Goal: Information Seeking & Learning: Understand process/instructions

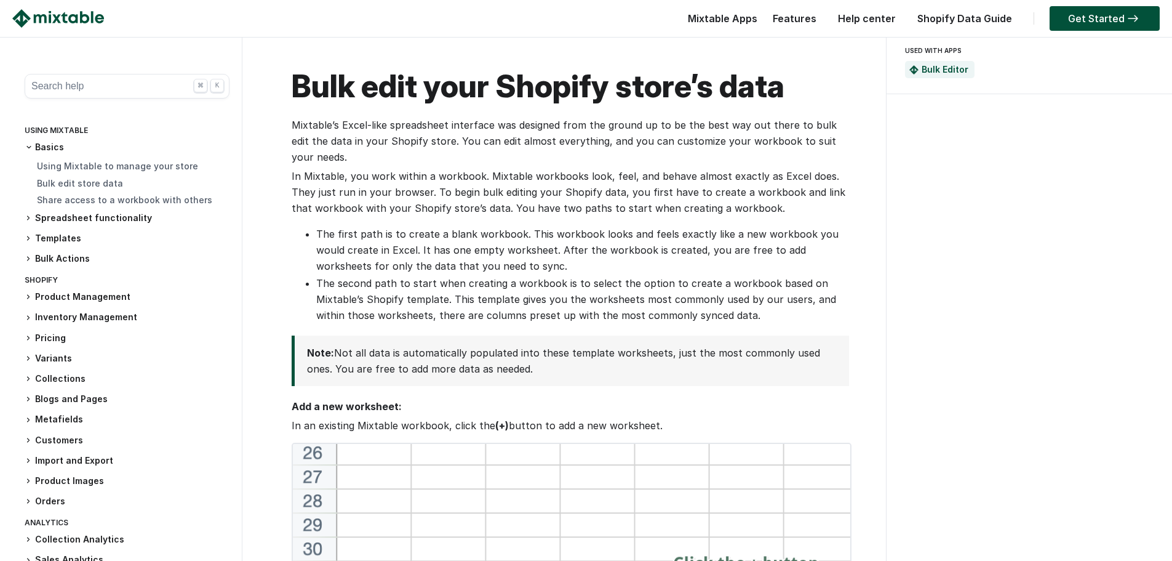
click at [110, 89] on button "Search help ⌘ K" at bounding box center [127, 86] width 205 height 25
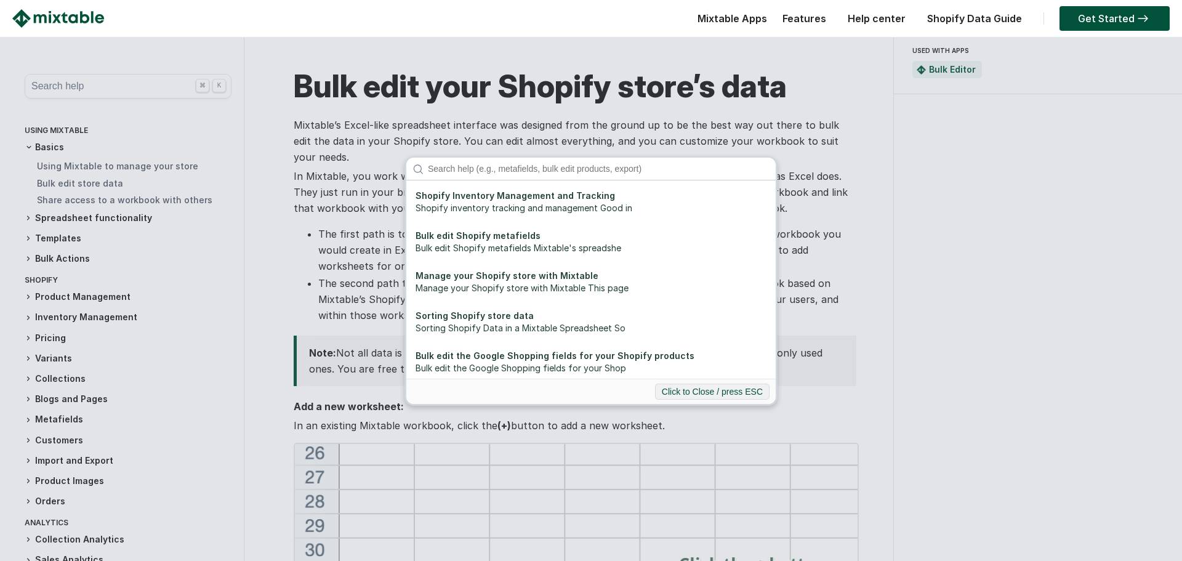
click at [94, 85] on div "Shopify Inventory Management and Tracking Shopify inventory tracking and manage…" at bounding box center [591, 280] width 1182 height 561
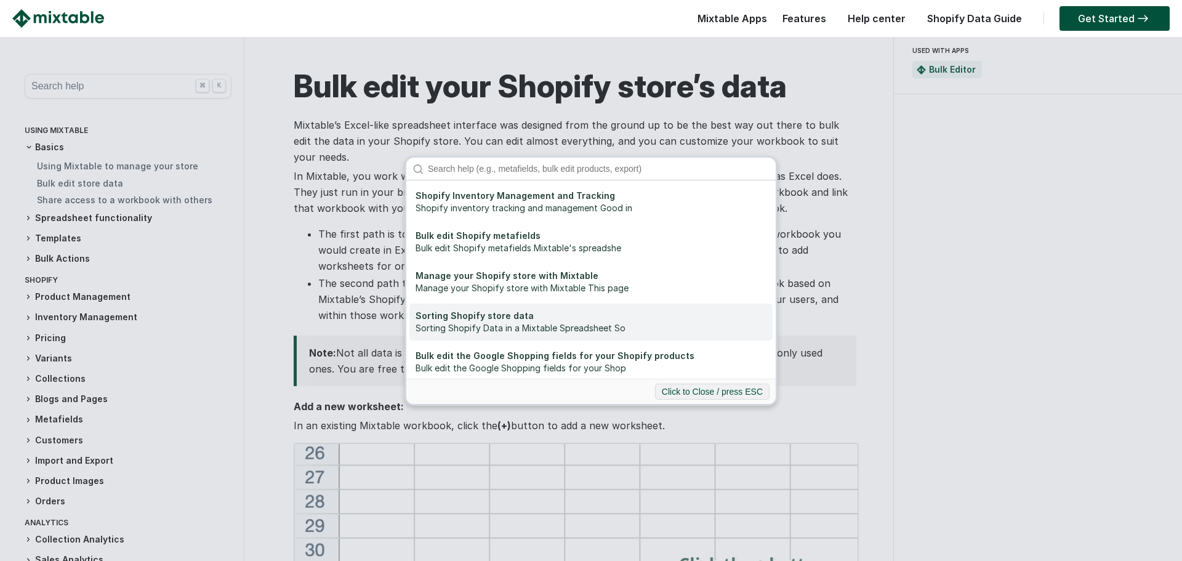
click at [482, 322] on div "Sorting Shopify Data in a Mixtable Spreadsheet So" at bounding box center [590, 328] width 351 height 12
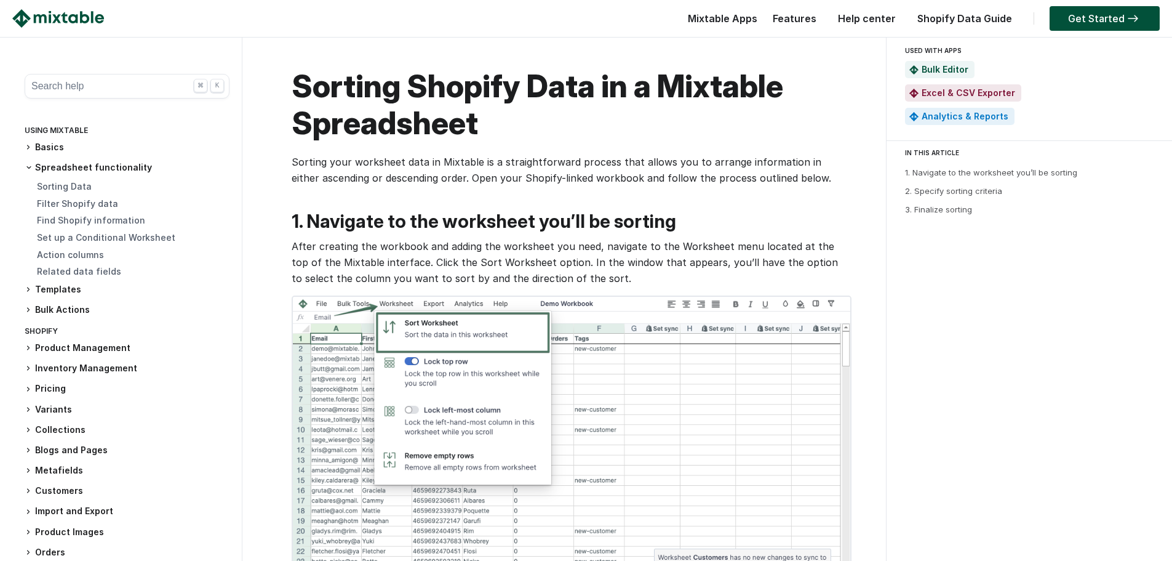
click at [113, 82] on button "Search help ⌘ K" at bounding box center [127, 86] width 205 height 25
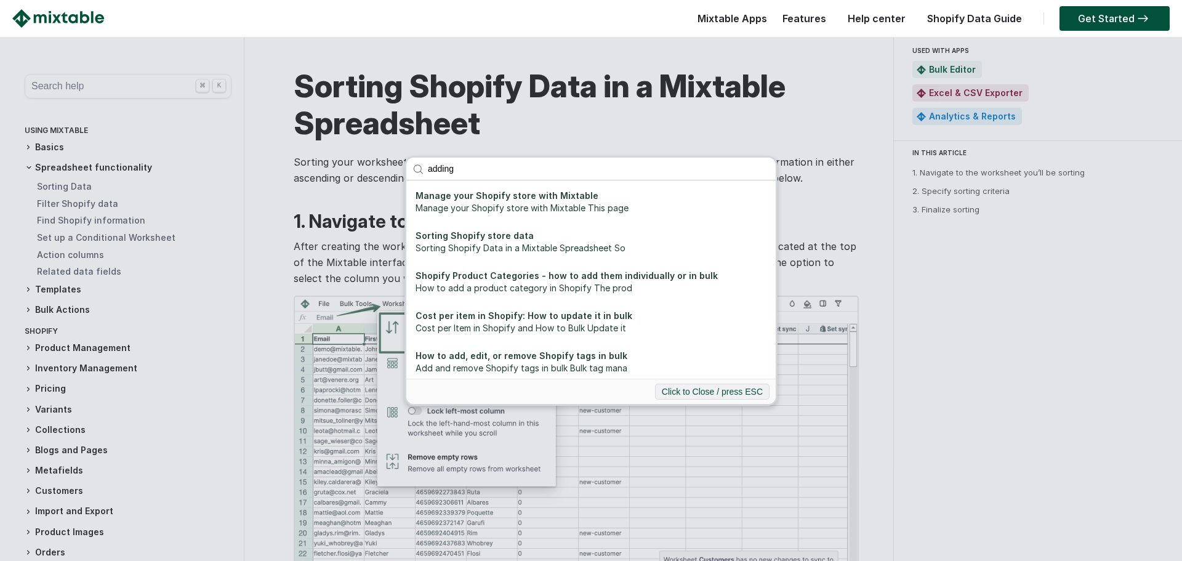
click button "submit" at bounding box center [0, 0] width 0 height 0
click at [463, 170] on input "adding" at bounding box center [599, 169] width 354 height 22
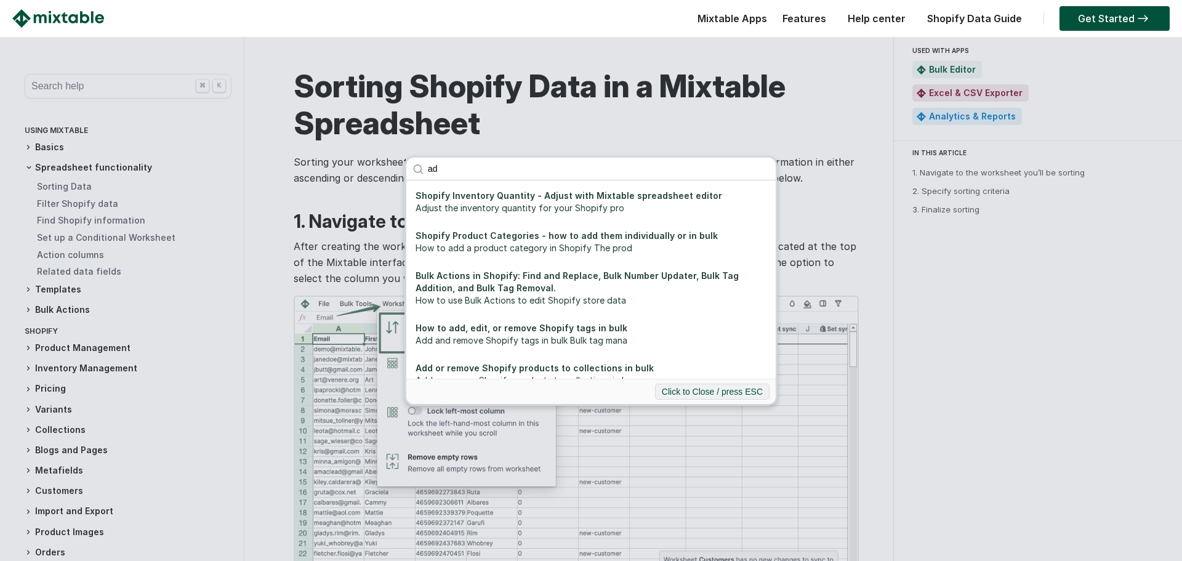
type input "a"
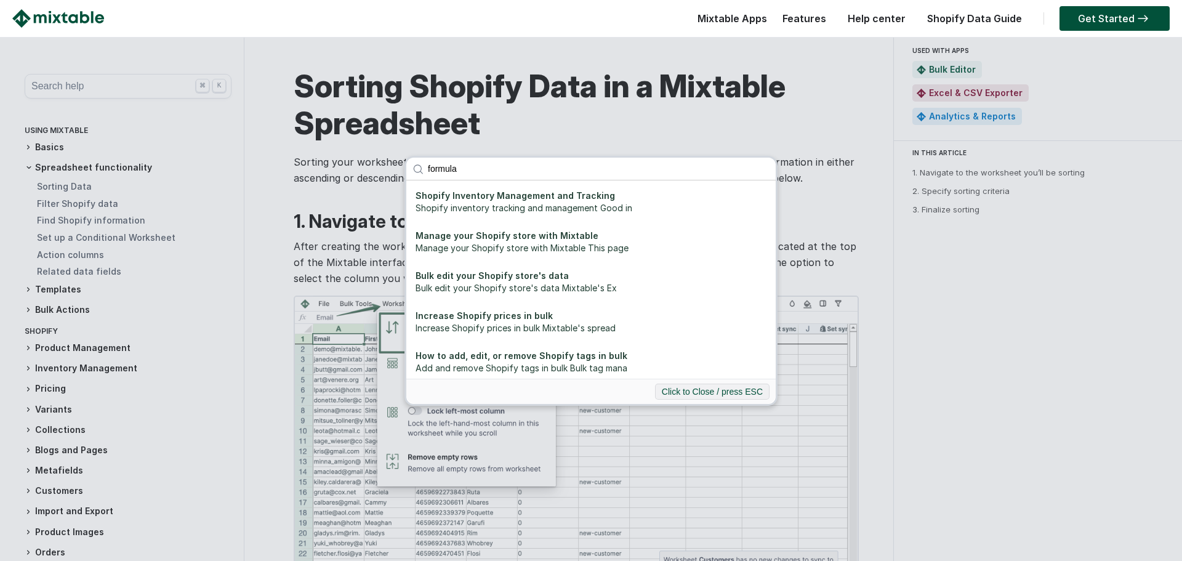
type input "formula"
click button "submit" at bounding box center [0, 0] width 0 height 0
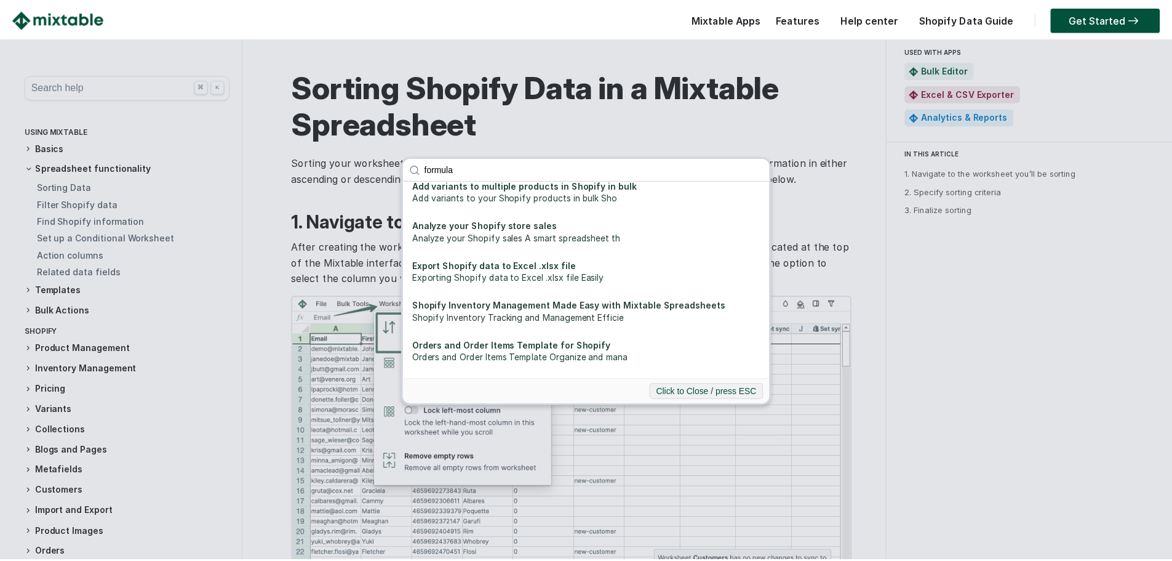
scroll to position [278, 0]
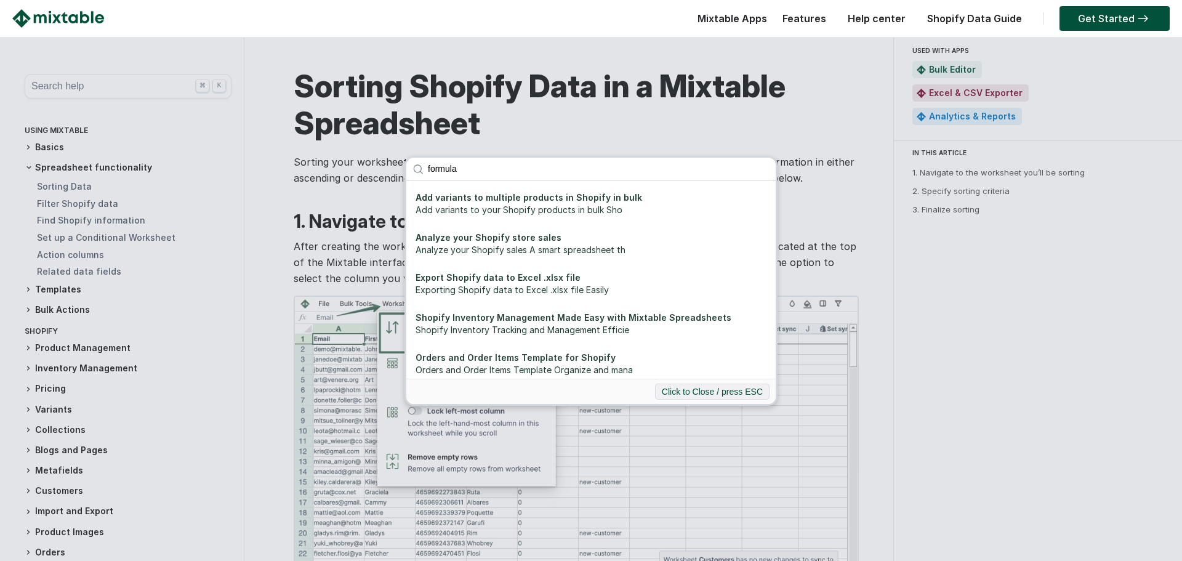
click at [62, 218] on div "formula Shopify Inventory Management and Tracking Shopify inventory tracking an…" at bounding box center [591, 280] width 1182 height 561
click at [28, 146] on div "formula Shopify Inventory Management and Tracking Shopify inventory tracking an…" at bounding box center [591, 280] width 1182 height 561
click at [679, 387] on button "Click to Close / press ESC" at bounding box center [712, 391] width 114 height 16
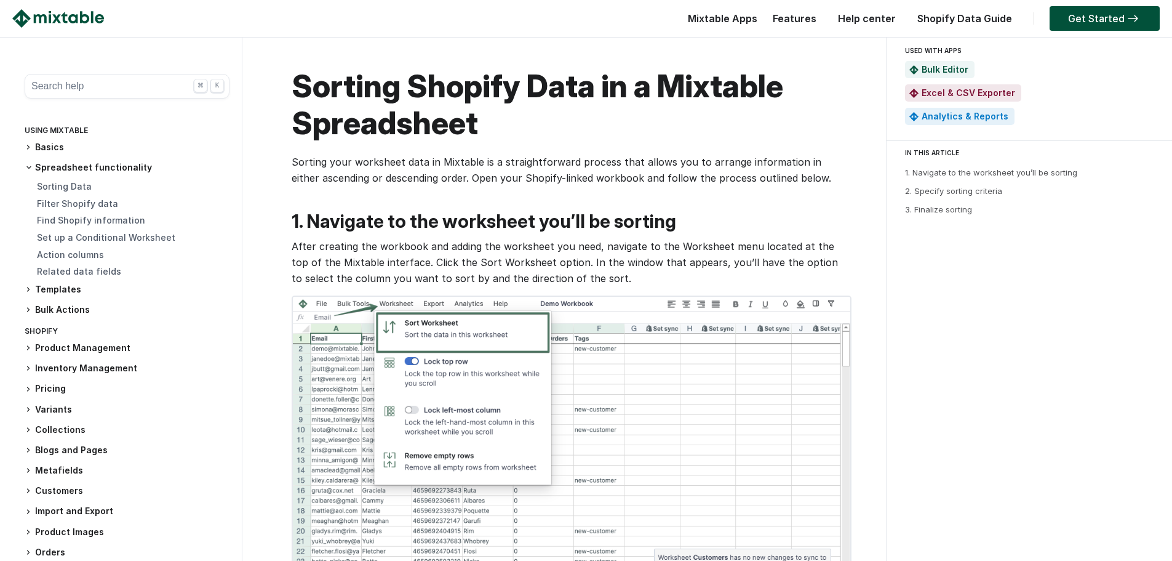
click at [31, 150] on icon at bounding box center [28, 146] width 7 height 7
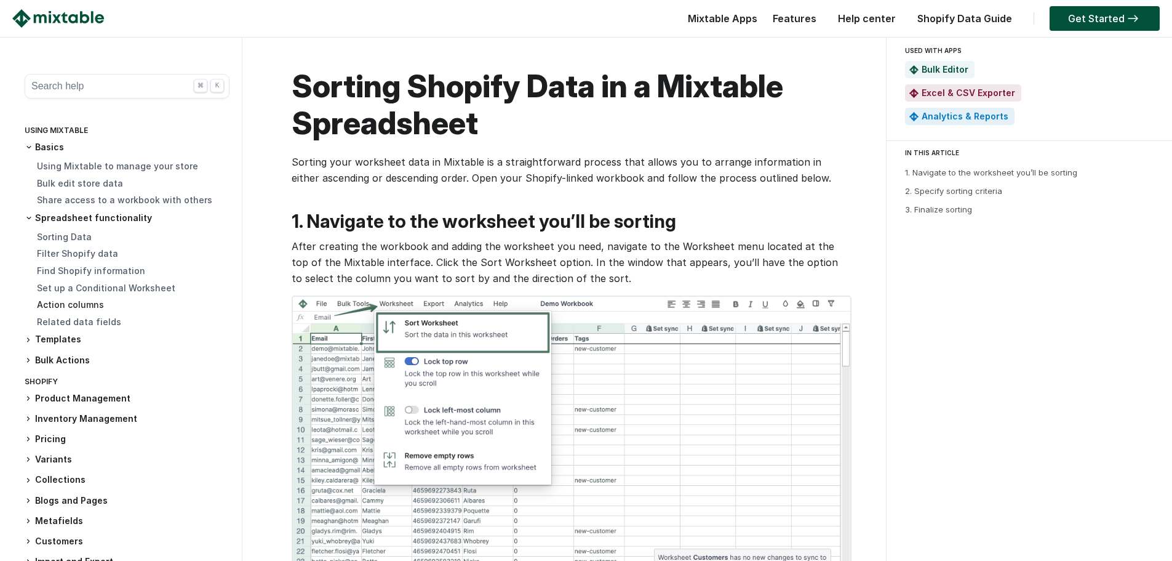
click at [83, 306] on link "Action columns" at bounding box center [70, 304] width 67 height 10
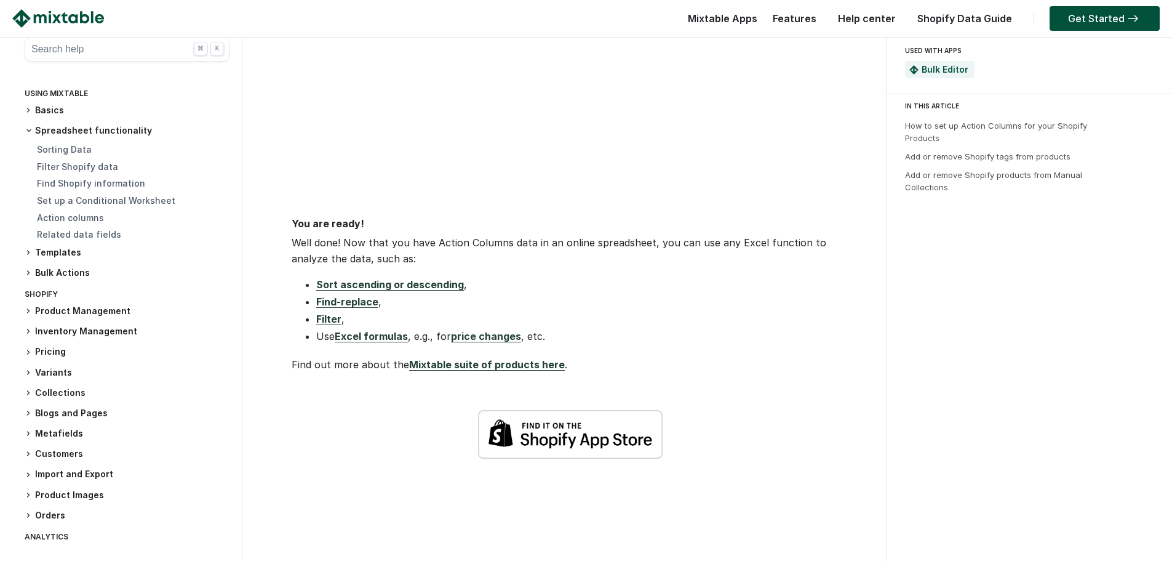
scroll to position [2031, 0]
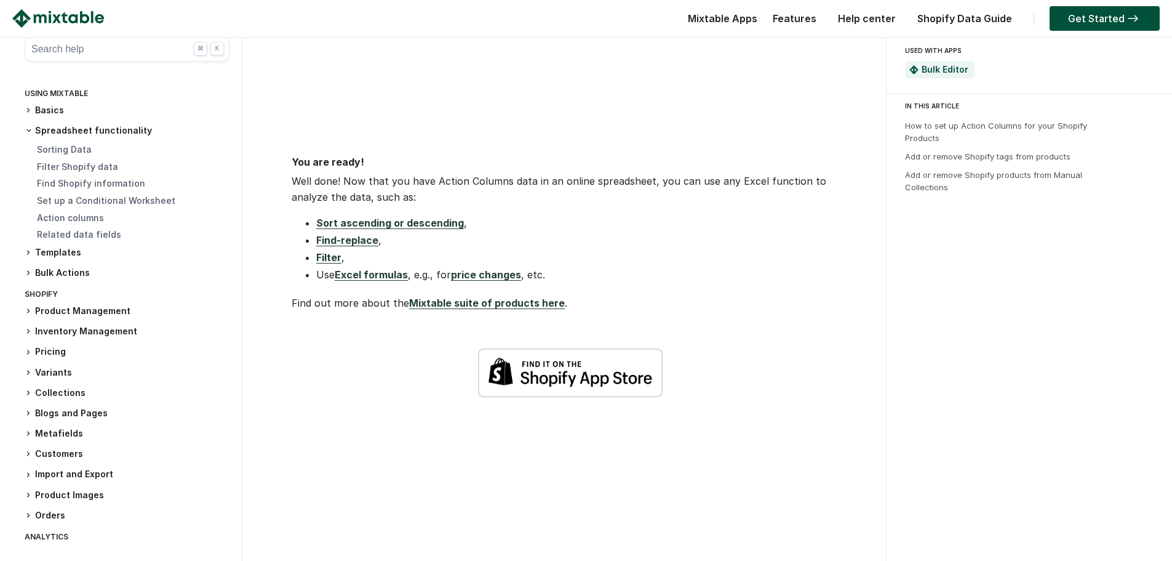
click at [381, 268] on link "Excel formulas" at bounding box center [371, 274] width 73 height 12
